Goal: Check status: Check status

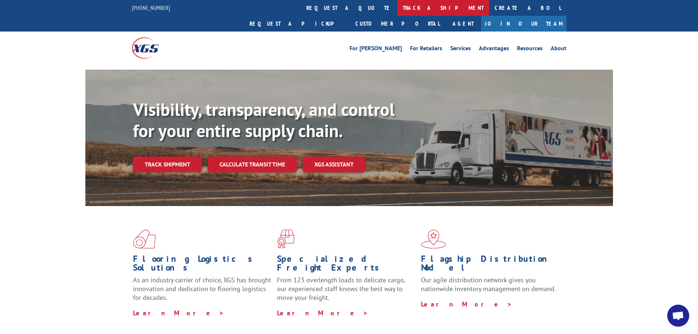
click at [397, 4] on link "track a shipment" at bounding box center [443, 8] width 92 height 16
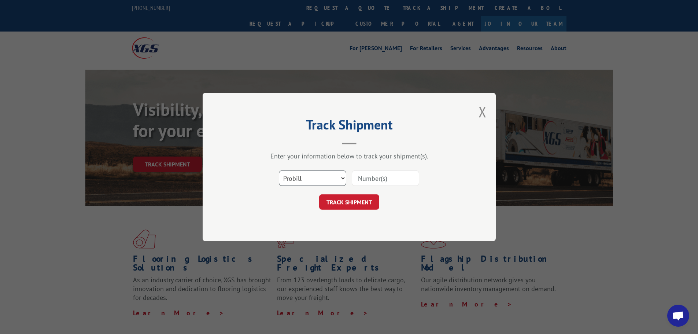
click at [299, 184] on select "Select category... Probill BOL PO" at bounding box center [312, 177] width 67 height 15
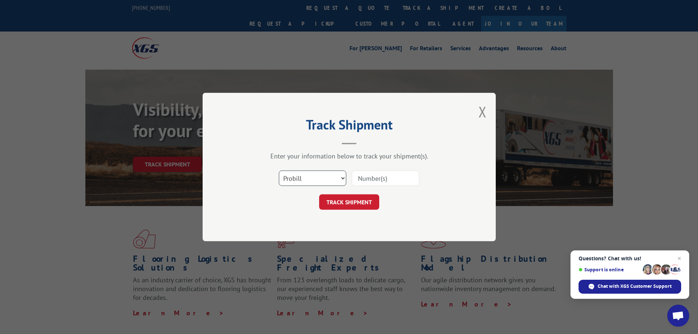
select select "bol"
click at [279, 170] on select "Select category... Probill BOL PO" at bounding box center [312, 177] width 67 height 15
click at [387, 178] on input at bounding box center [385, 177] width 67 height 15
type input "2842642"
click at [363, 202] on button "TRACK SHIPMENT" at bounding box center [349, 201] width 60 height 15
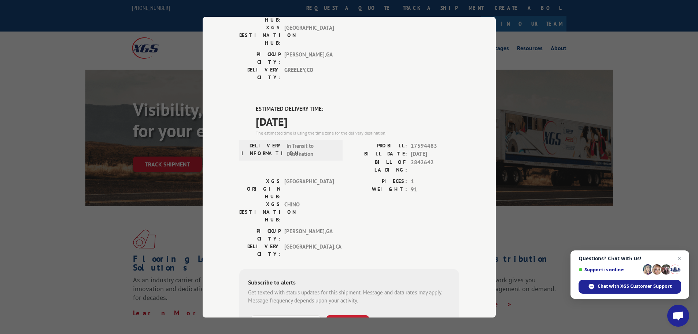
scroll to position [147, 0]
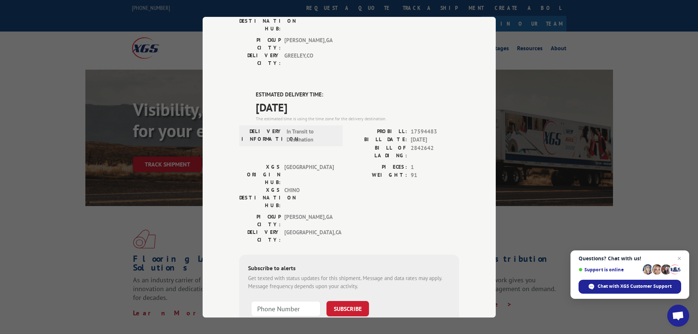
click at [429, 136] on span "[DATE]" at bounding box center [435, 140] width 48 height 8
drag, startPoint x: 401, startPoint y: 86, endPoint x: 434, endPoint y: 89, distance: 33.1
click at [434, 127] on div "PROBILL: 17594483" at bounding box center [404, 131] width 110 height 8
copy div "PROBILL: 17594483"
drag, startPoint x: 425, startPoint y: 91, endPoint x: 425, endPoint y: 86, distance: 4.8
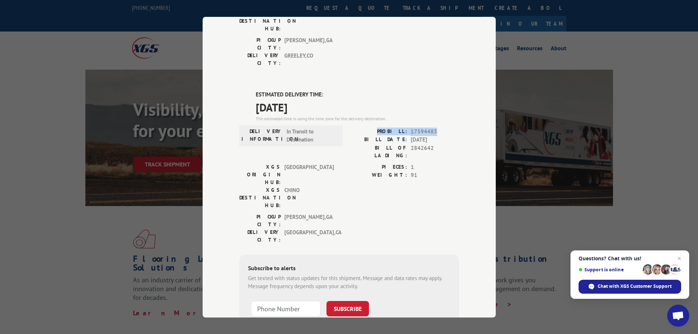
copy div "PROBILL: 17594483"
